Goal: Task Accomplishment & Management: Manage account settings

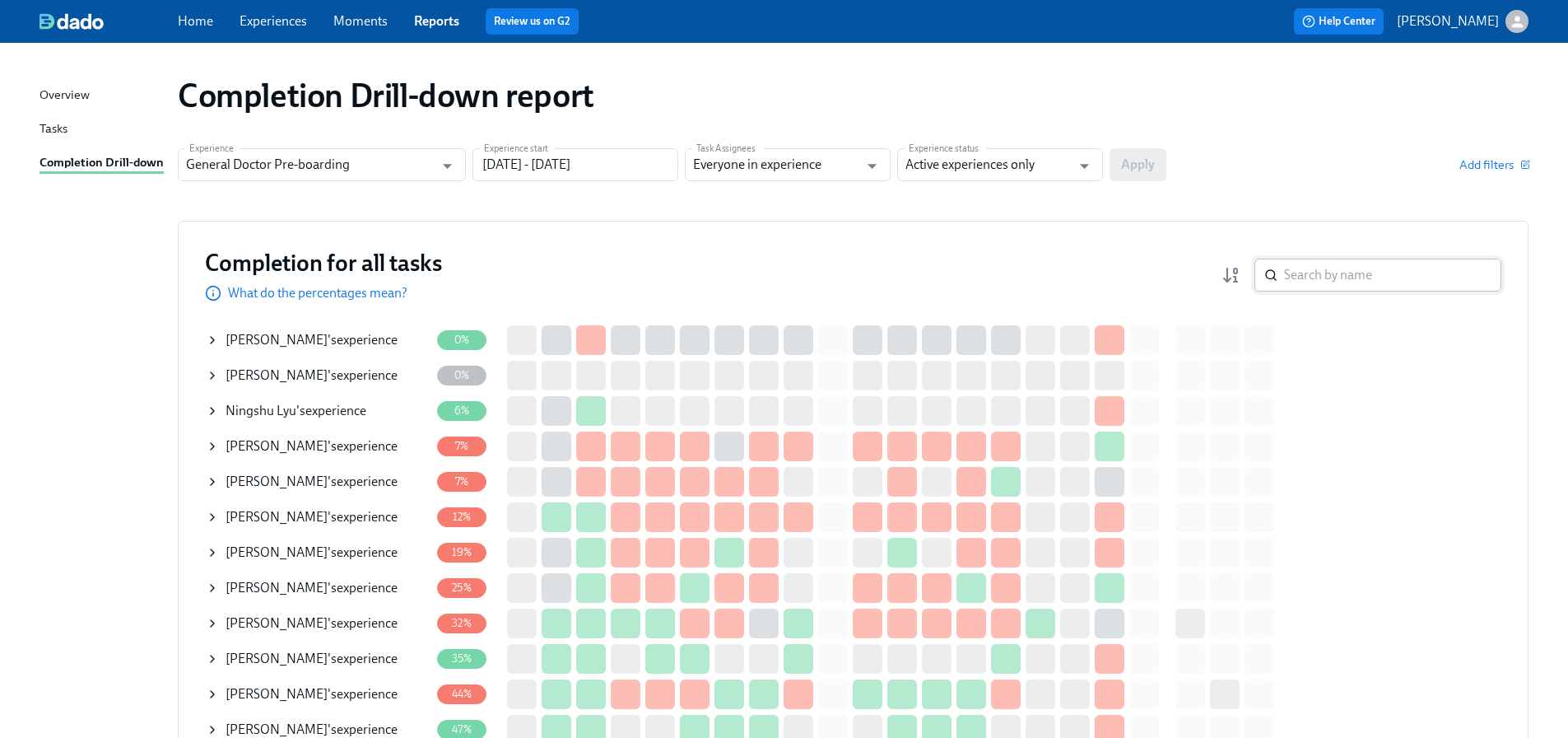
click at [1331, 278] on input "search" at bounding box center [1393, 274] width 217 height 33
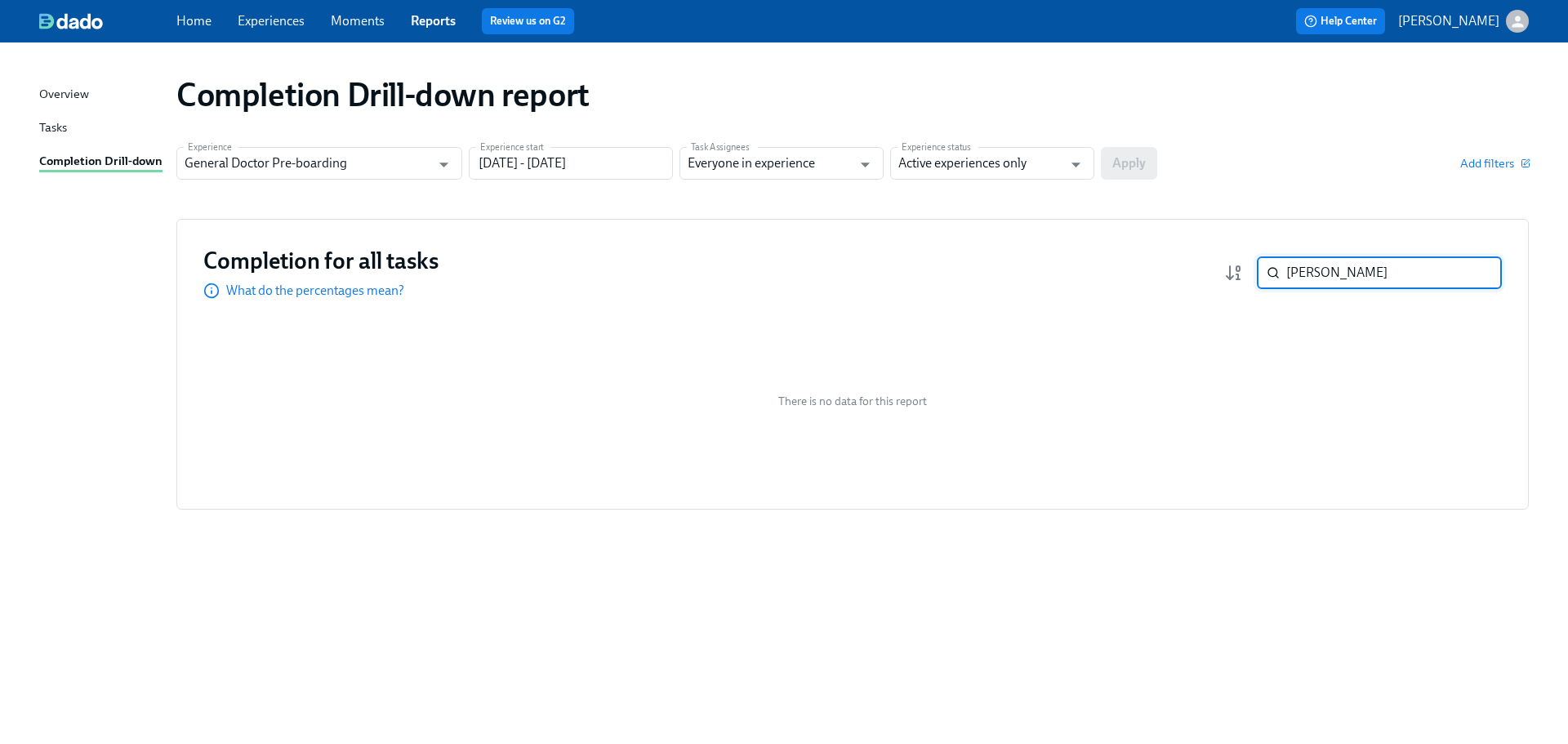
type input "[PERSON_NAME]"
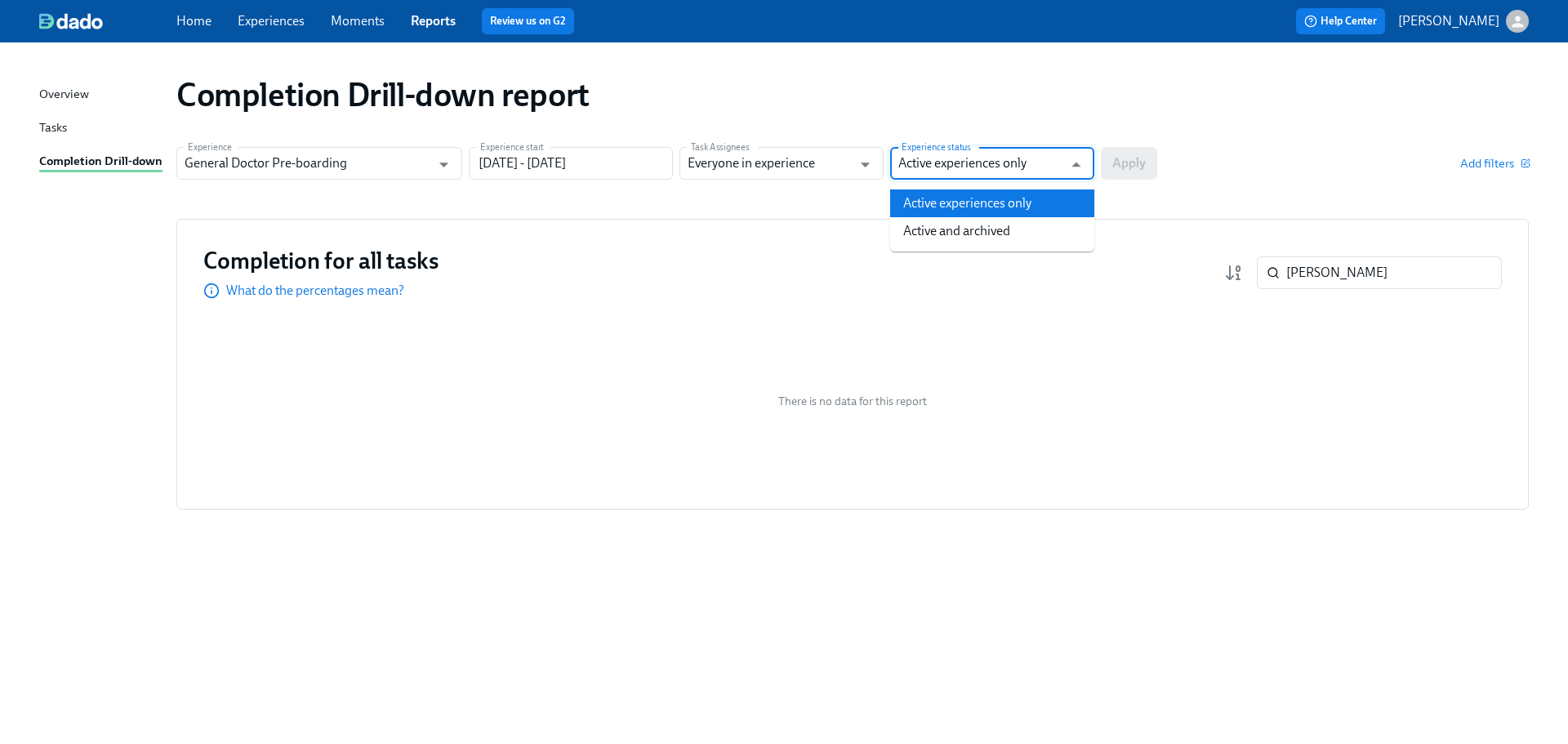
click at [954, 171] on input "Active experiences only" at bounding box center [980, 162] width 164 height 32
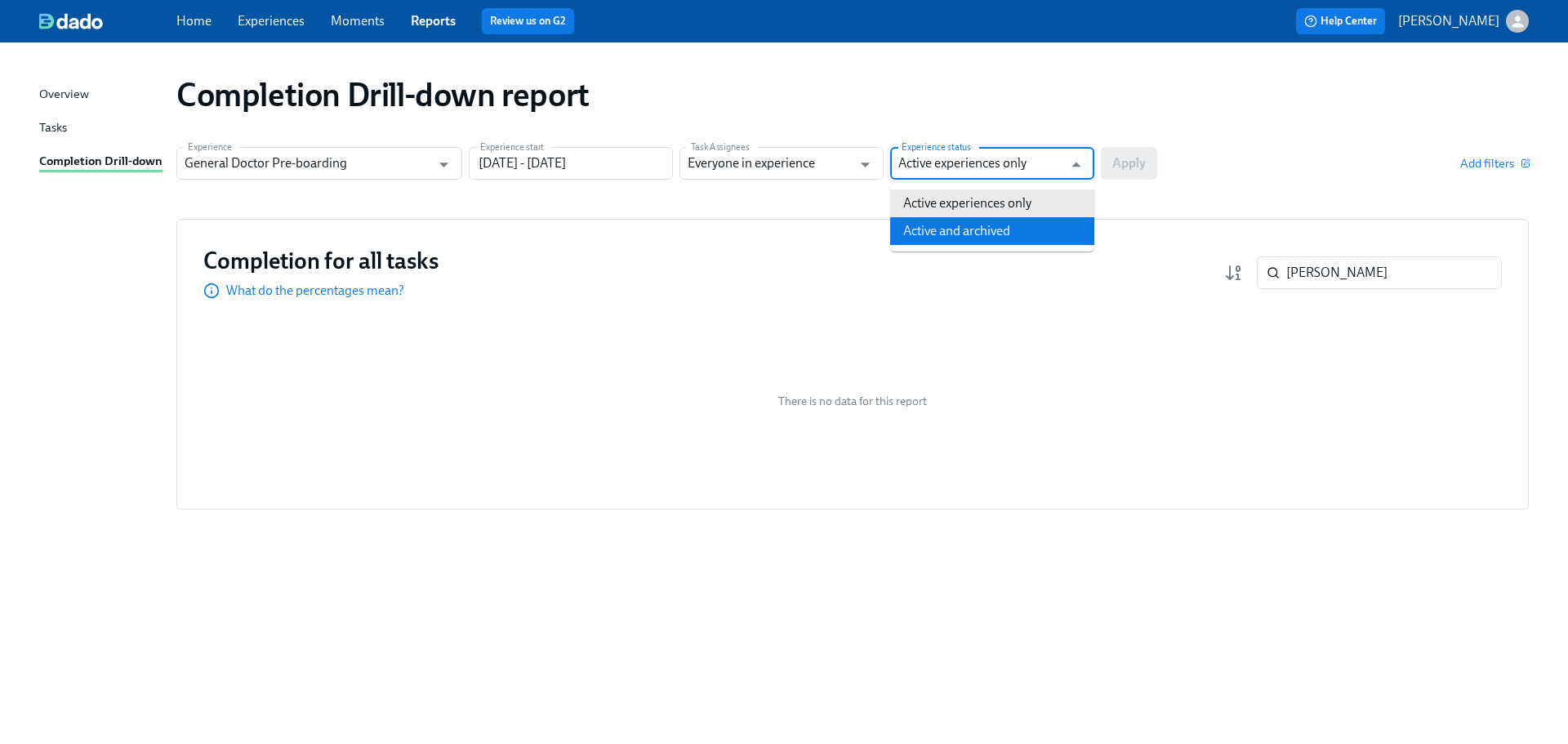
click at [951, 239] on li "Active and archived" at bounding box center [992, 231] width 204 height 28
type input "Active and archived"
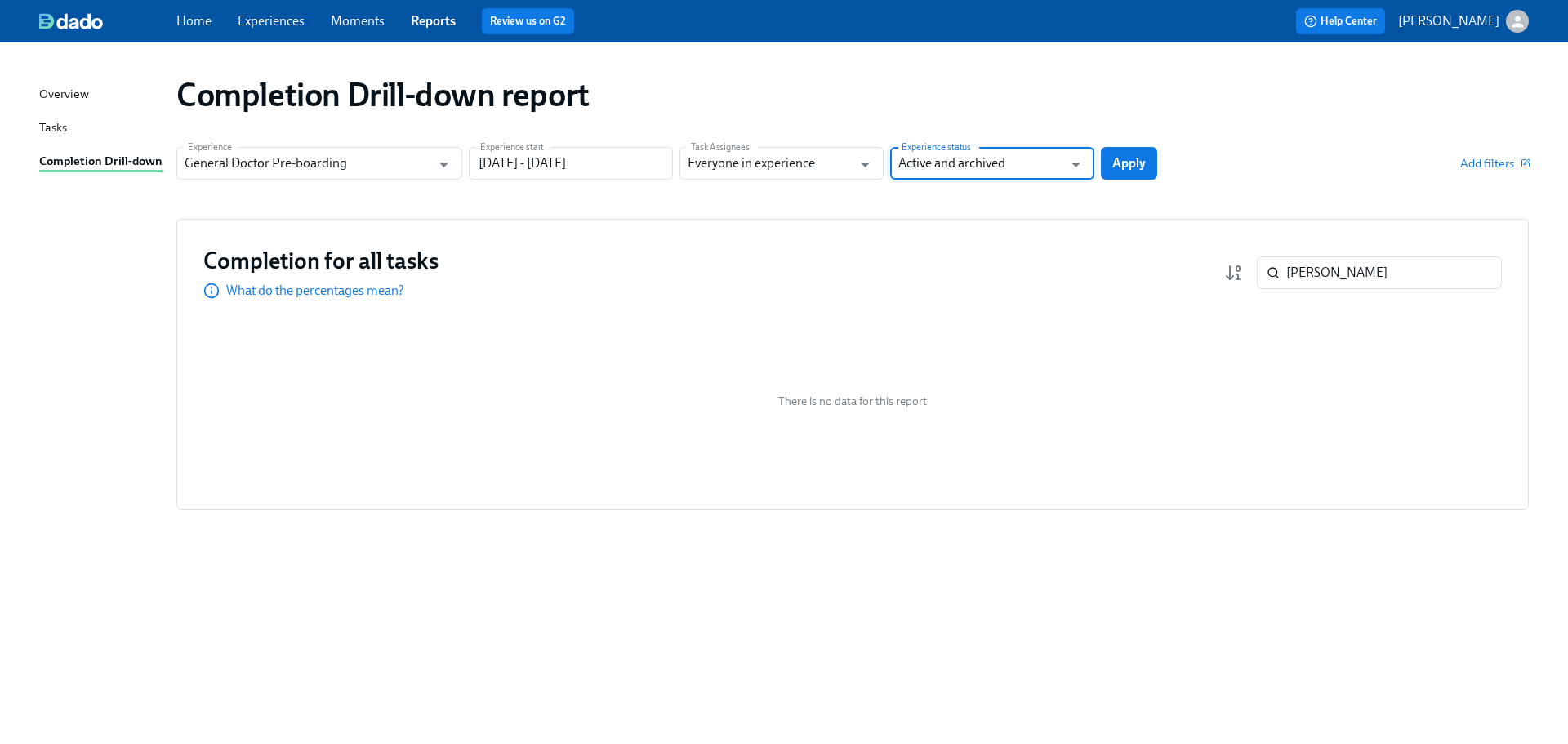
click at [1121, 153] on button "Apply" at bounding box center [1129, 162] width 56 height 32
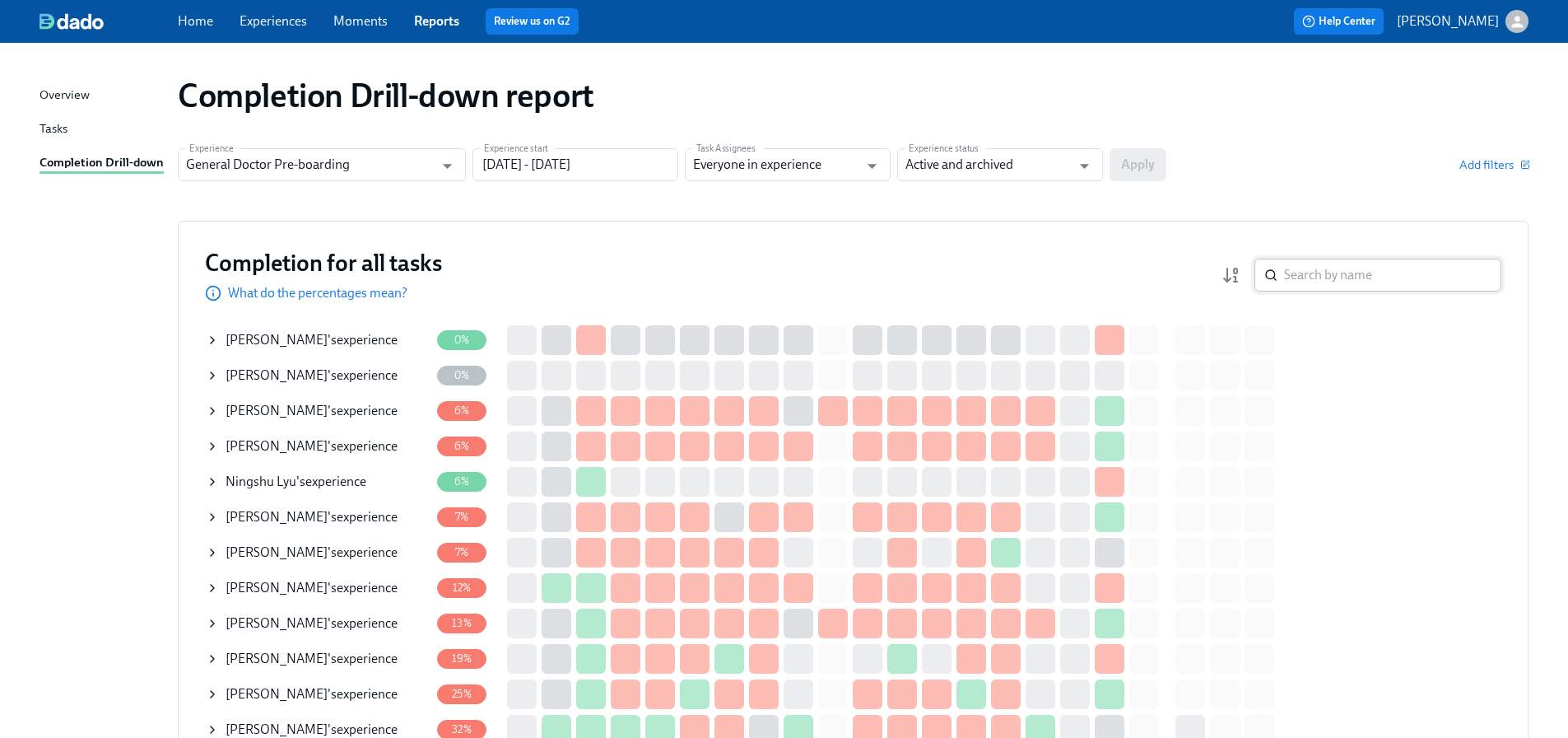
click at [1334, 281] on input "search" at bounding box center [1393, 274] width 217 height 33
type input "[PERSON_NAME]"
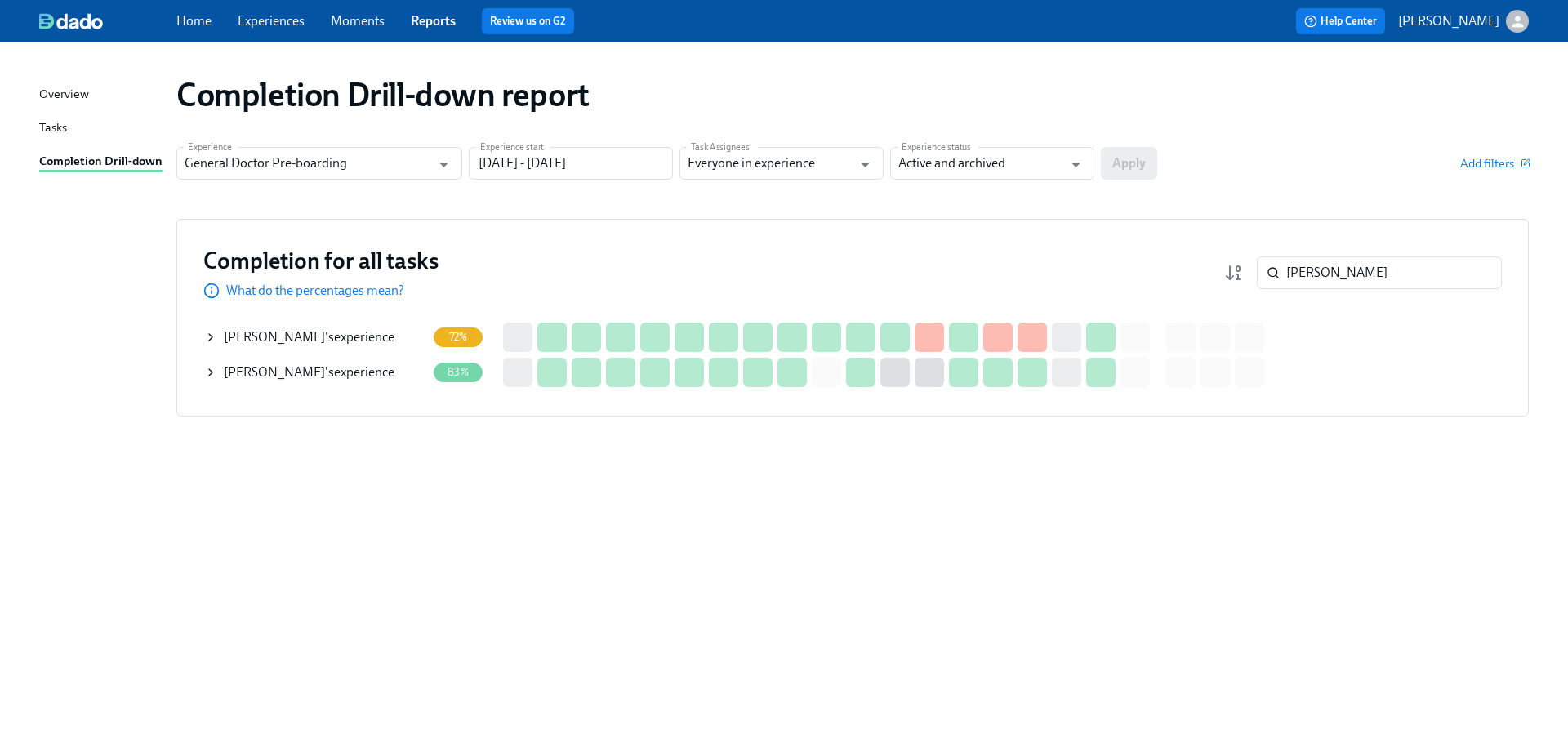
click at [285, 341] on span "[PERSON_NAME]" at bounding box center [275, 337] width 101 height 16
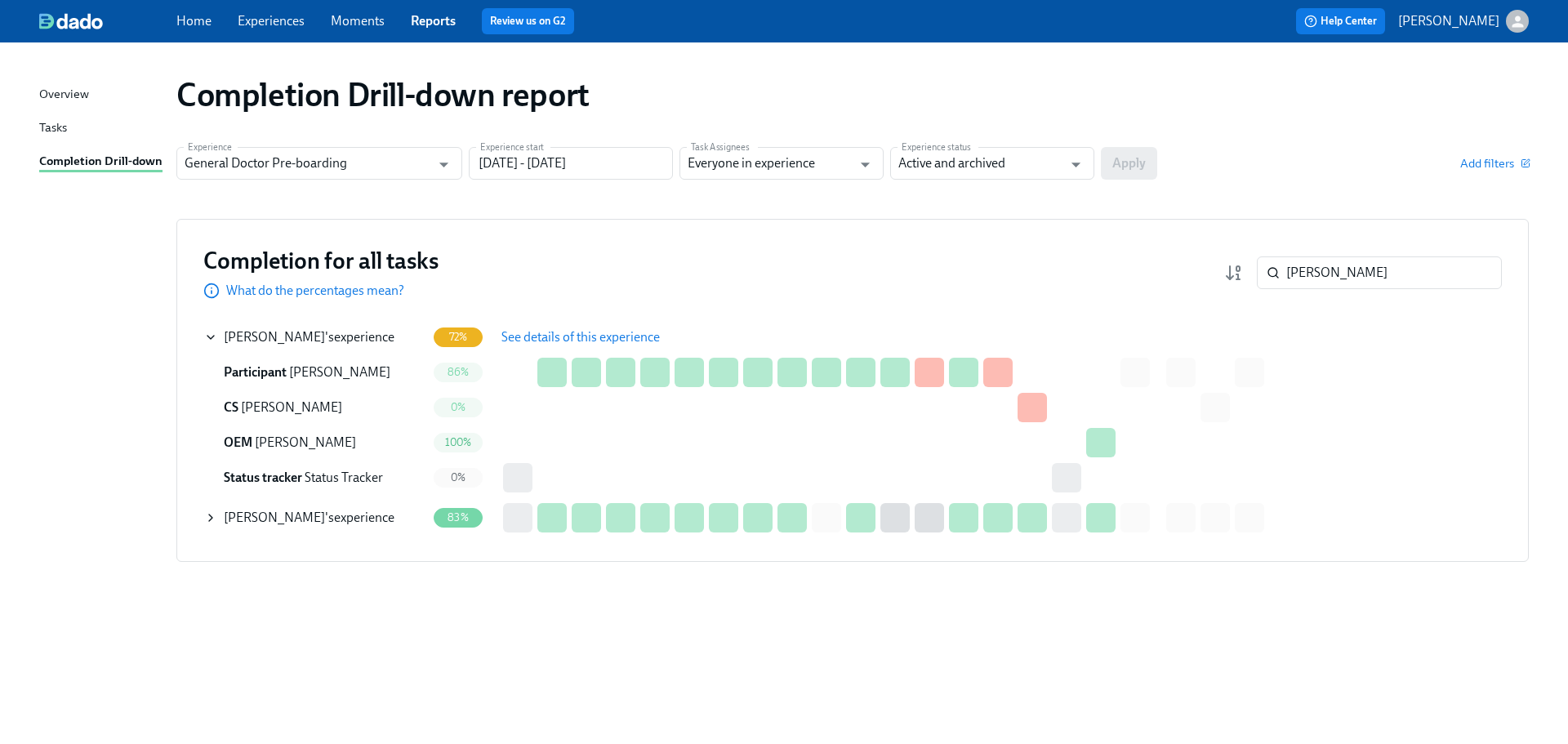
click at [578, 329] on span "See details of this experience" at bounding box center [581, 337] width 159 height 17
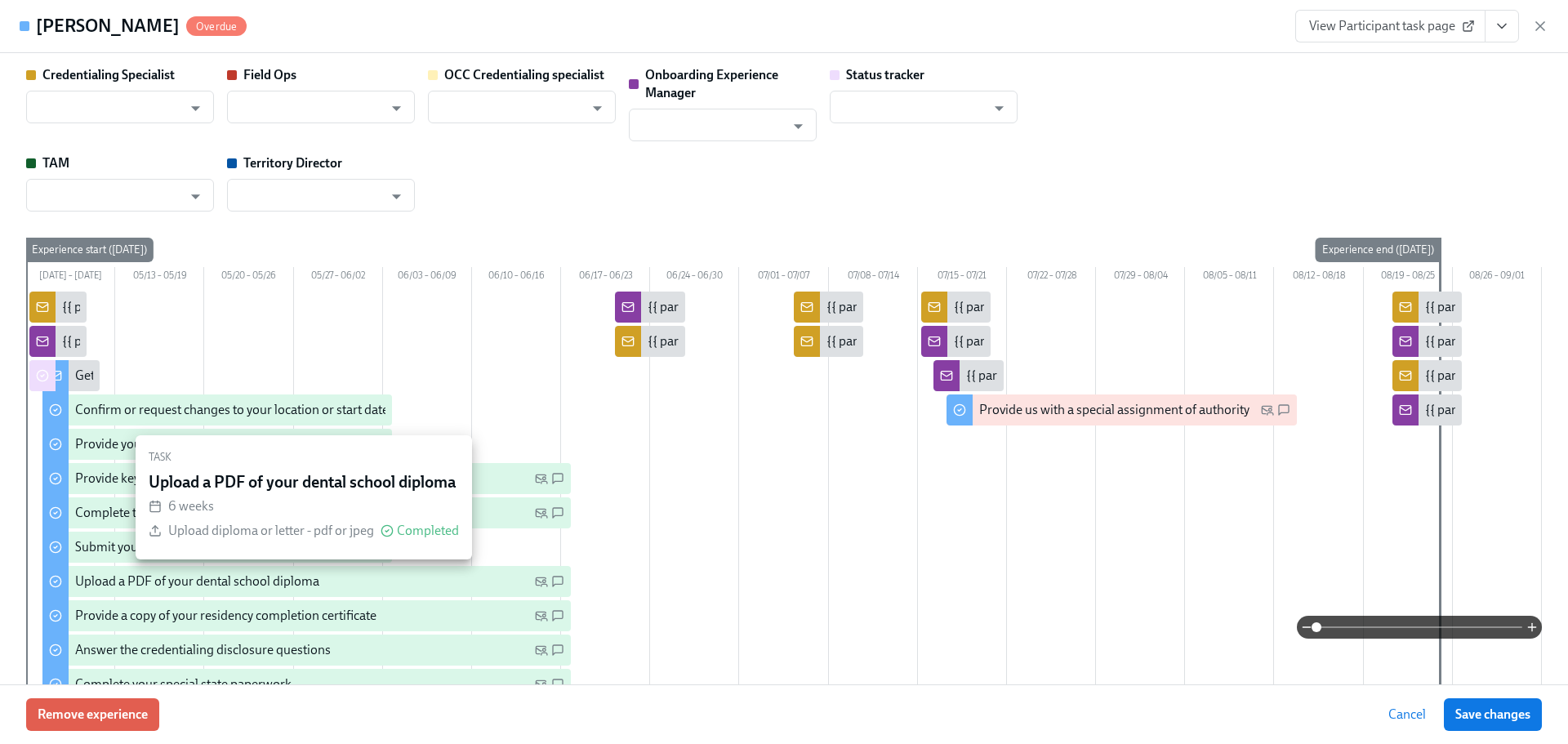
type input "[PERSON_NAME]"
type input "Status Tracker"
type input "[PERSON_NAME]"
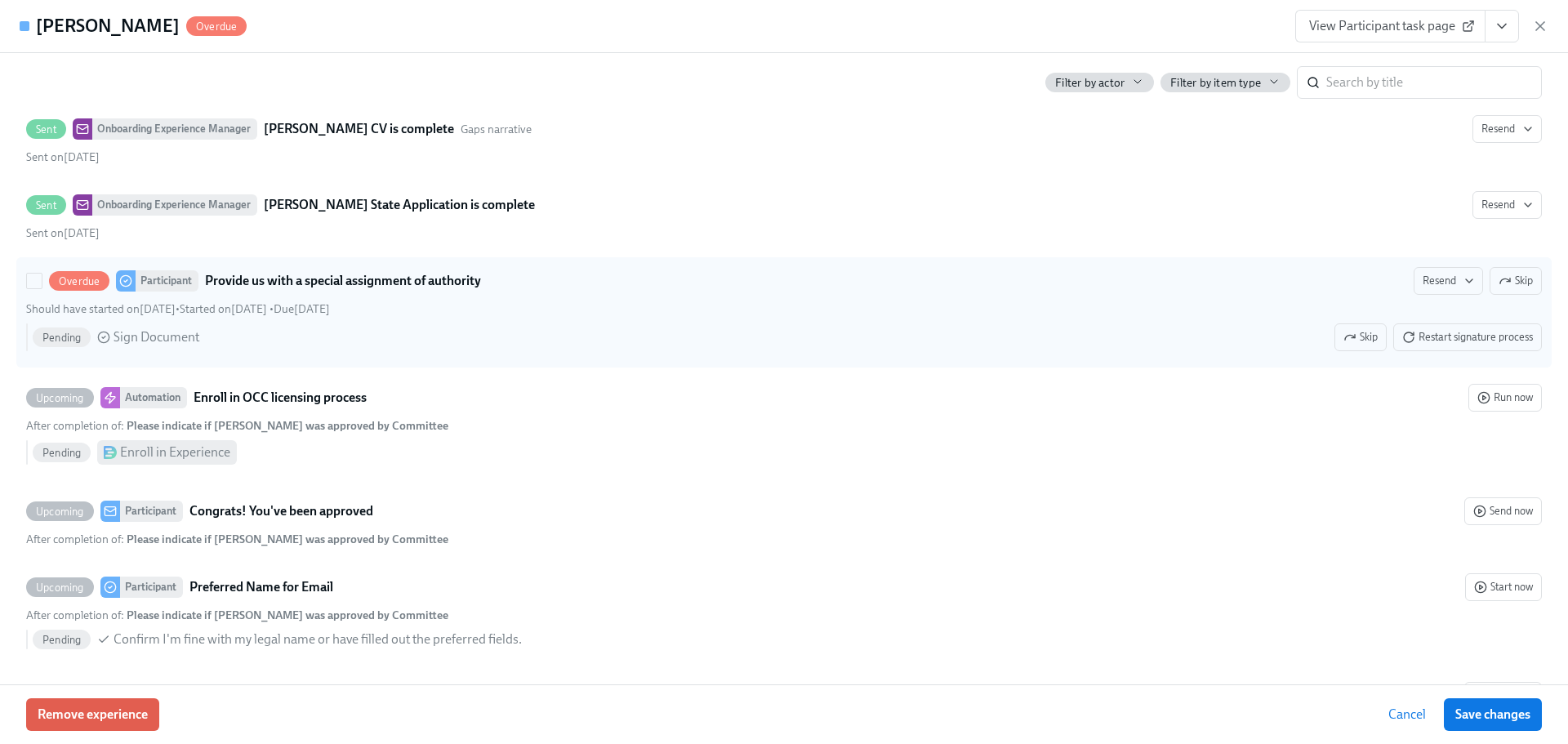
scroll to position [4817, 0]
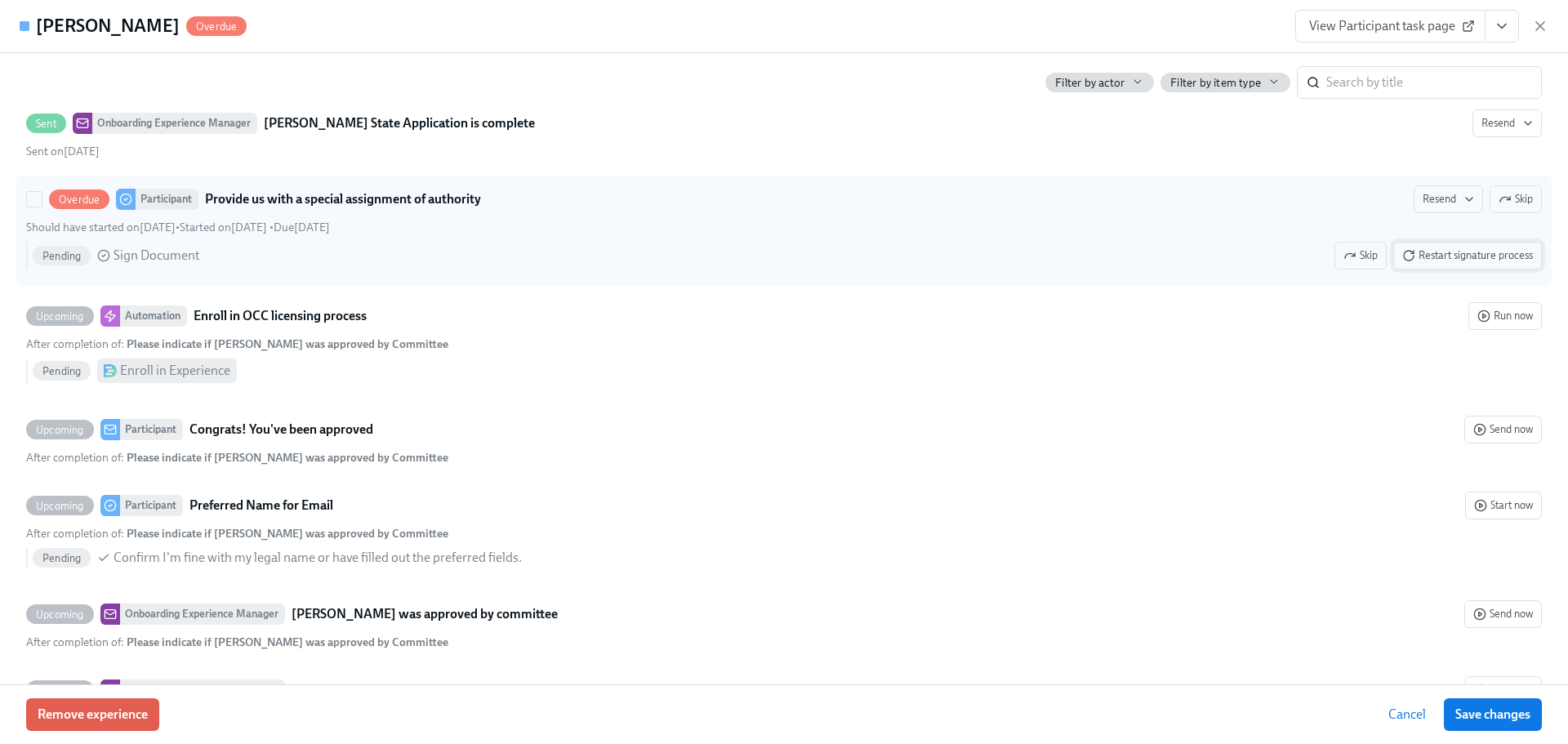
click at [1431, 256] on span "Restart signature process" at bounding box center [1468, 255] width 131 height 17
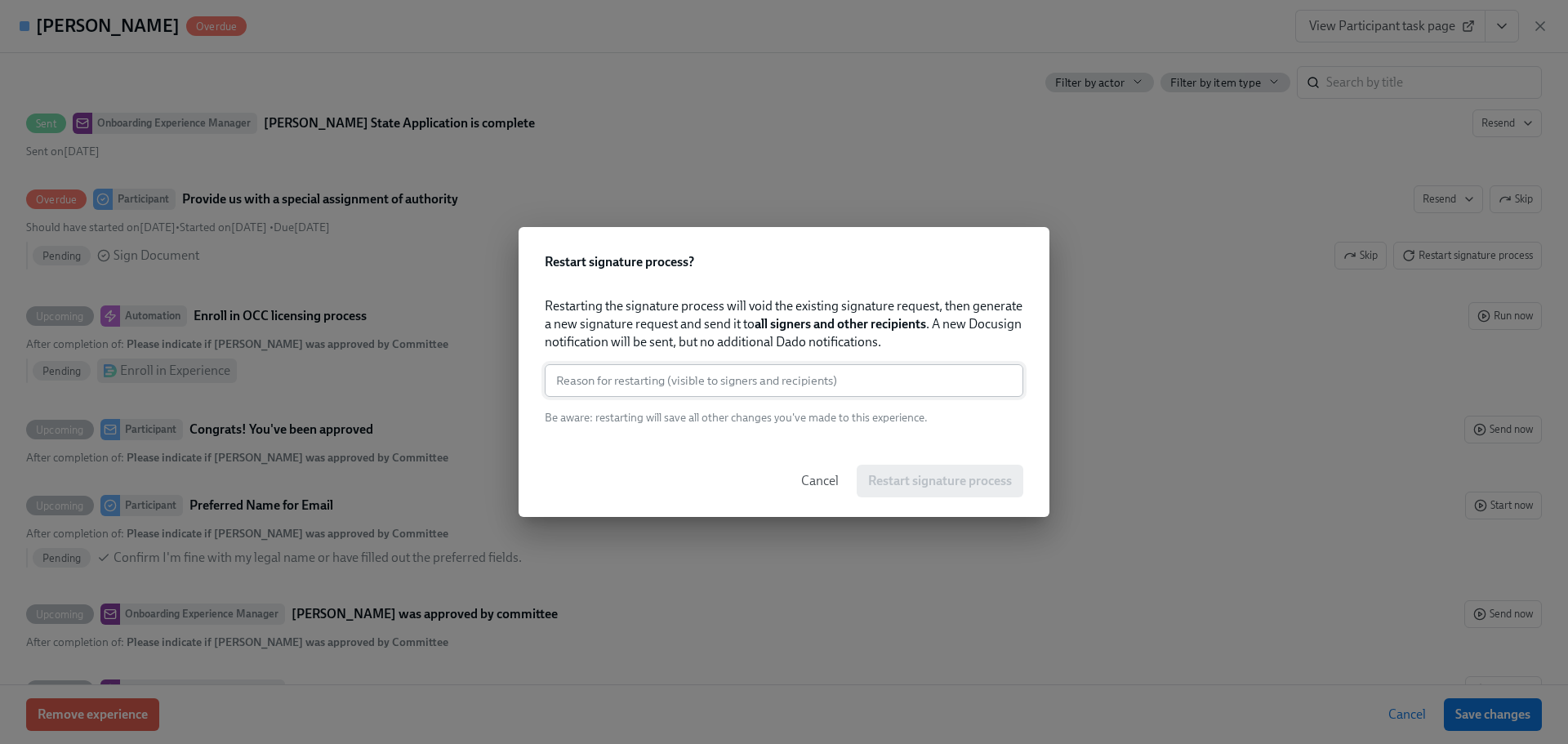
click at [621, 381] on input "text" at bounding box center [784, 380] width 479 height 32
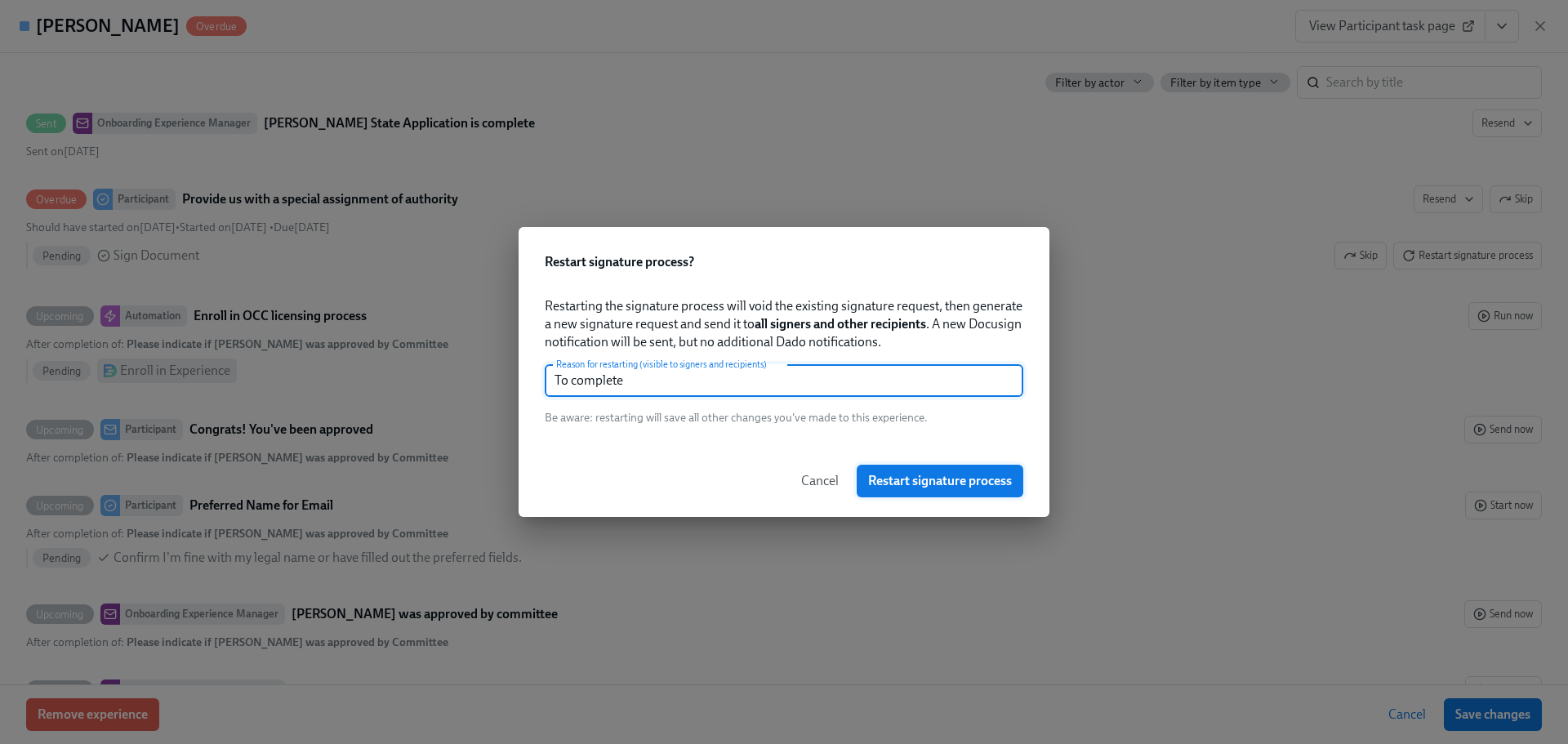
type input "To complete"
click at [979, 489] on button "Restart signature process" at bounding box center [940, 480] width 167 height 32
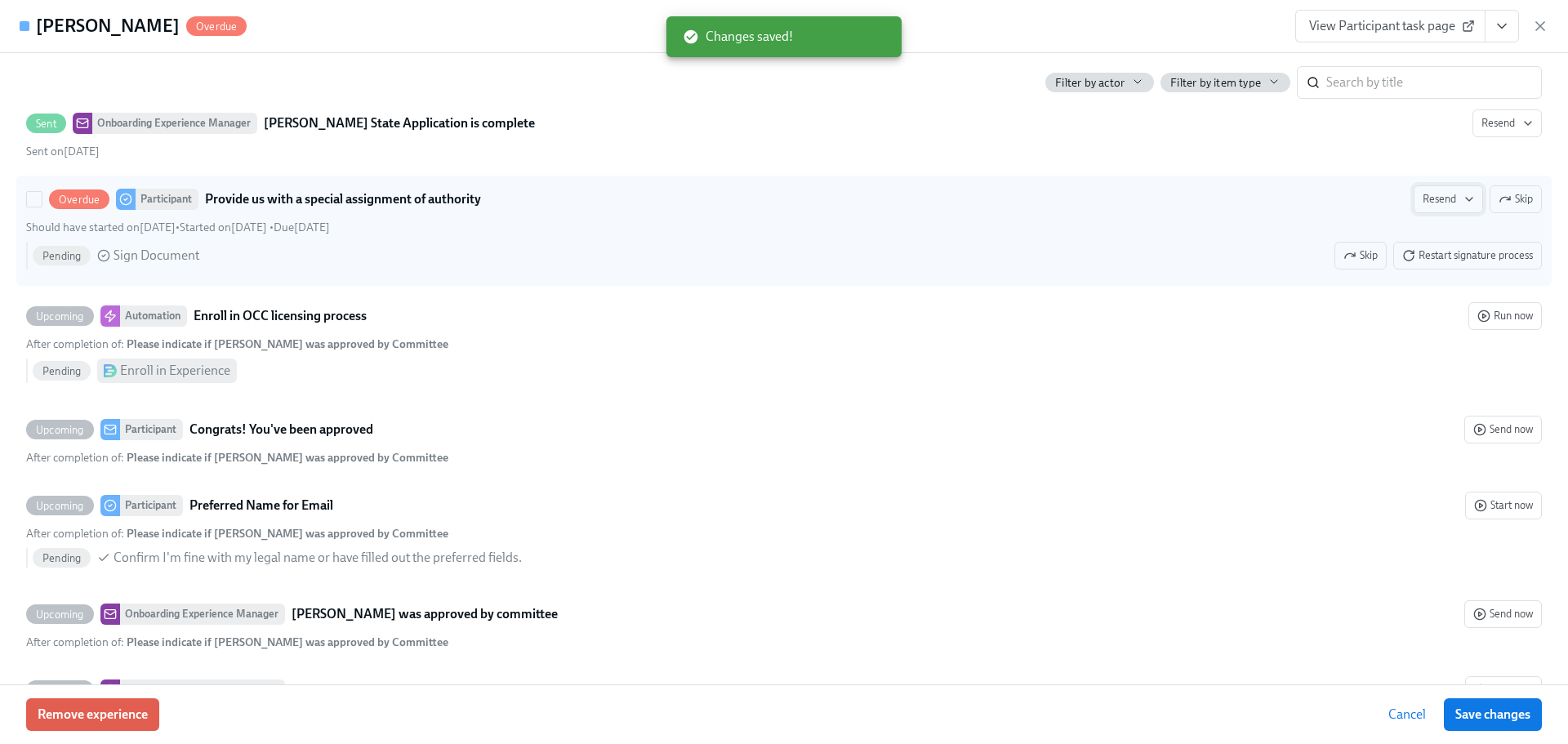
click at [1425, 199] on span "Resend" at bounding box center [1449, 199] width 52 height 17
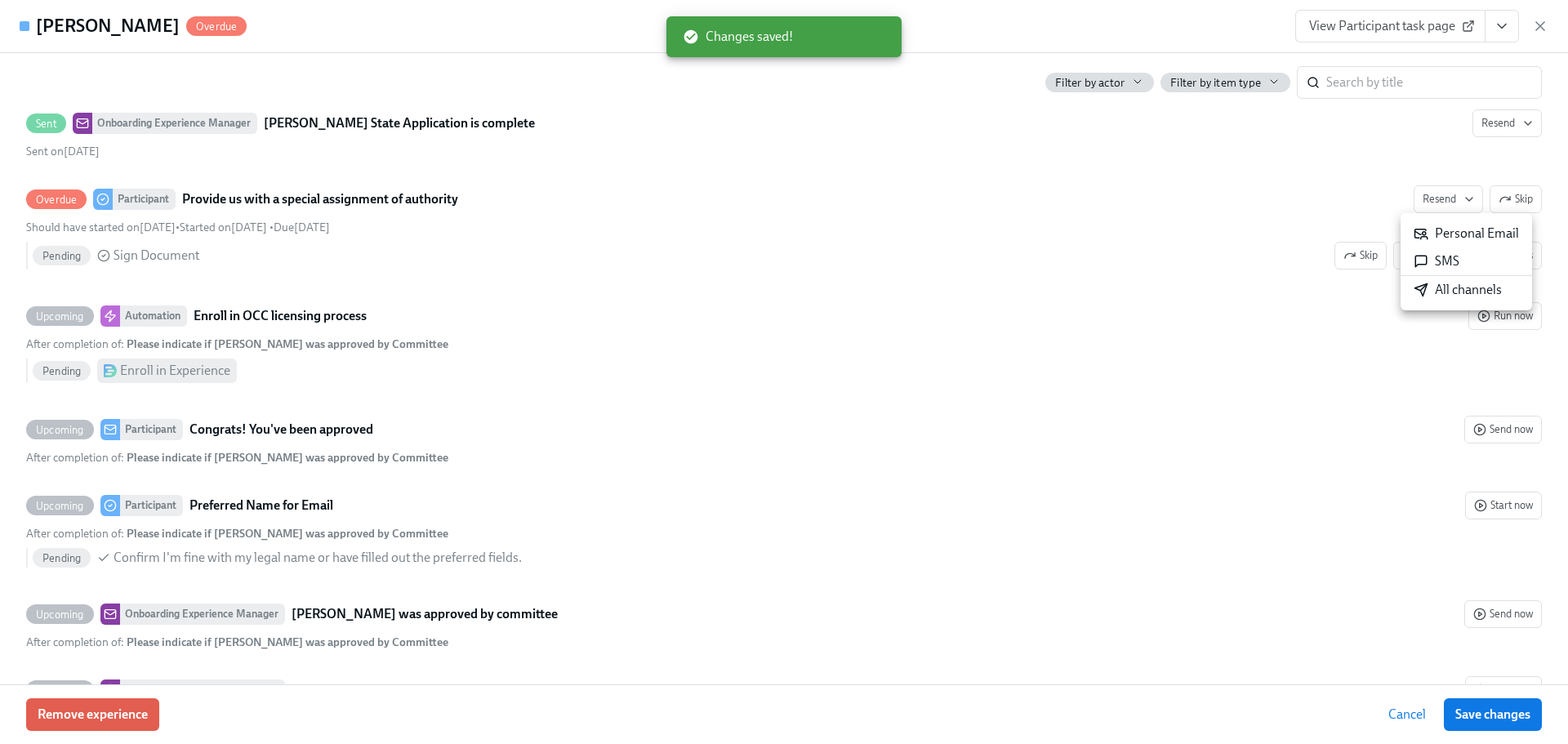
click at [1446, 285] on div "All channels" at bounding box center [1458, 289] width 89 height 18
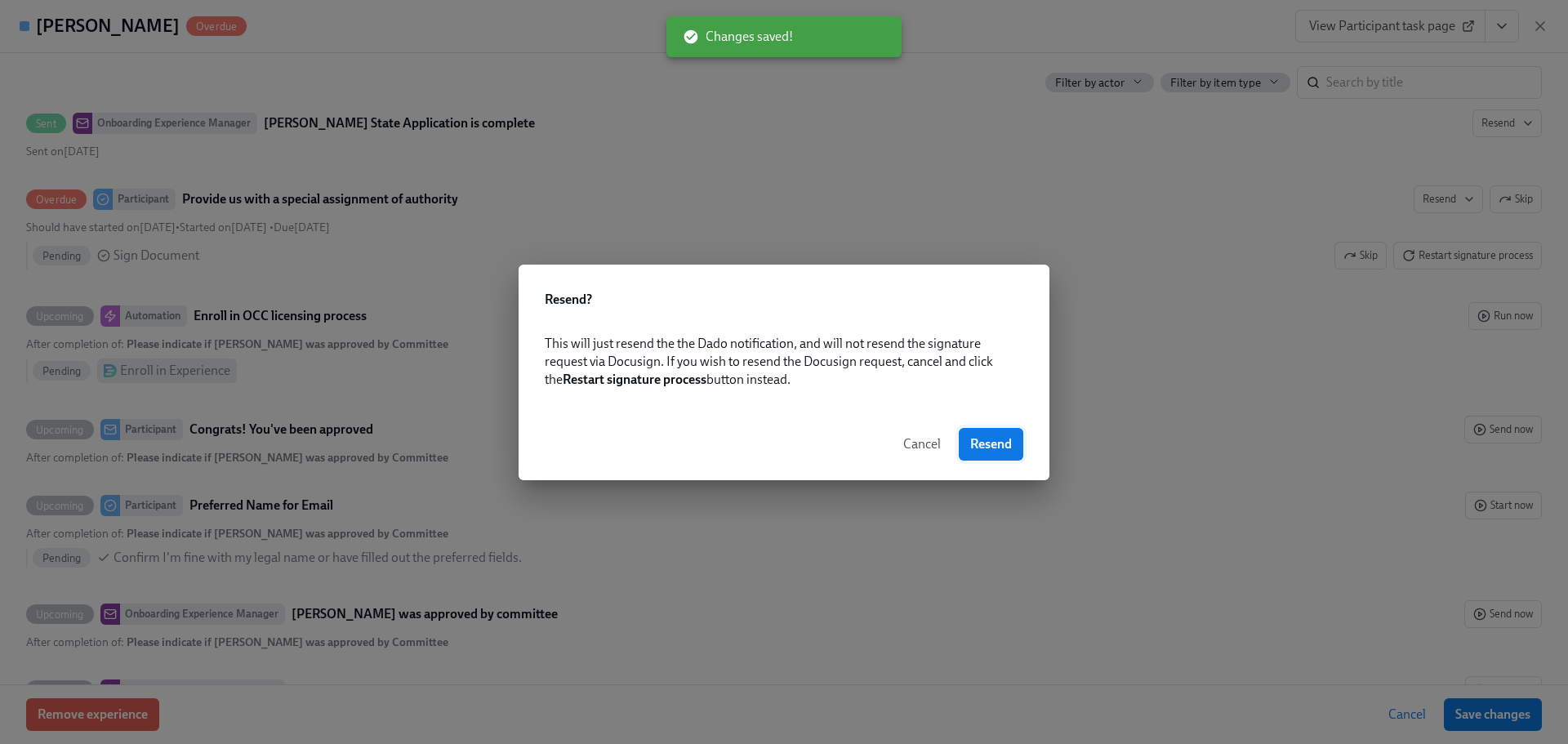
click at [998, 438] on span "Resend" at bounding box center [991, 444] width 42 height 17
